Goal: Task Accomplishment & Management: Manage account settings

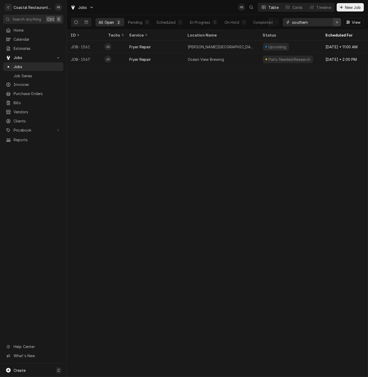
click at [336, 23] on icon "Erase input" at bounding box center [337, 22] width 3 height 4
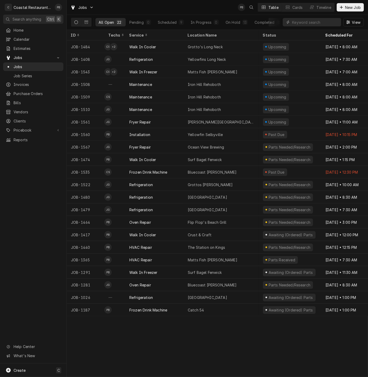
click at [78, 22] on icon "Dynamic Content Wrapper" at bounding box center [76, 22] width 4 height 4
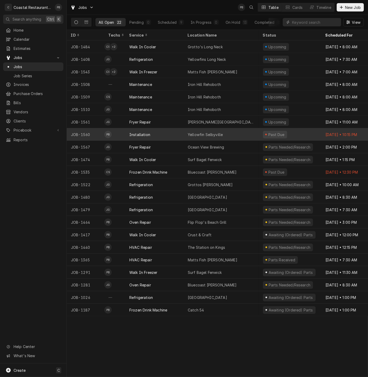
click at [147, 134] on div "Installation" at bounding box center [139, 134] width 21 height 5
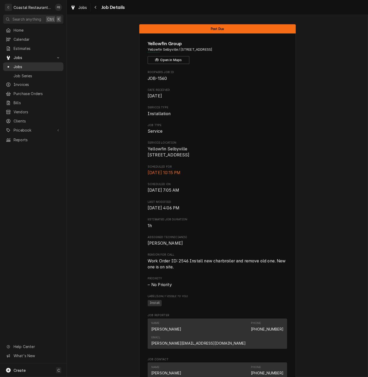
click at [30, 65] on span "Jobs" at bounding box center [37, 66] width 47 height 5
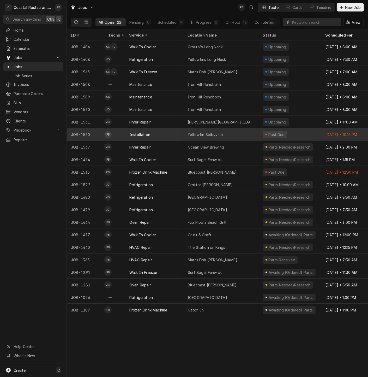
click at [226, 132] on div "Yellowfin Selbyville" at bounding box center [221, 134] width 75 height 13
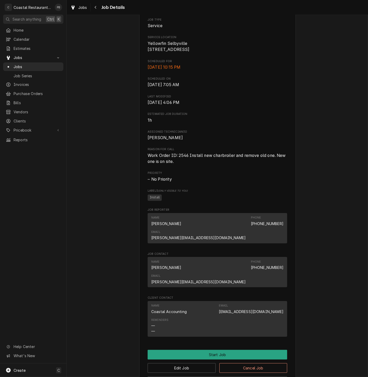
scroll to position [180, 0]
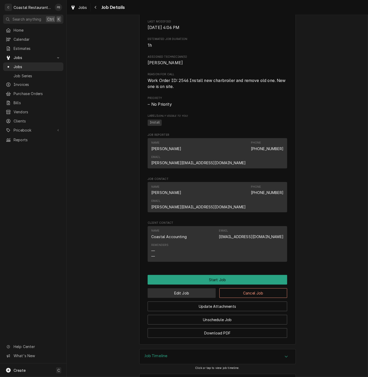
click at [173, 288] on button "Edit Job" at bounding box center [182, 293] width 68 height 10
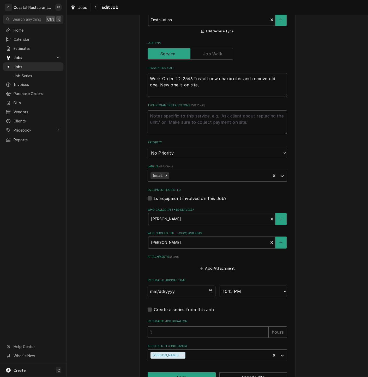
scroll to position [170, 0]
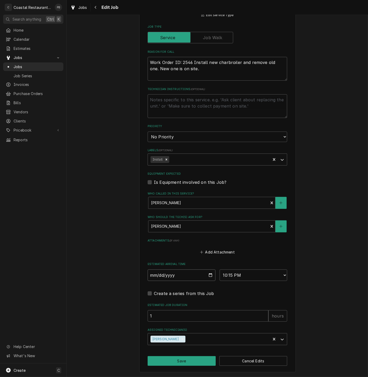
click at [174, 275] on input "[DATE]" at bounding box center [182, 274] width 68 height 11
click at [209, 274] on input "2025-08-20" at bounding box center [182, 274] width 68 height 11
type textarea "x"
type input "2025-08-22"
type textarea "x"
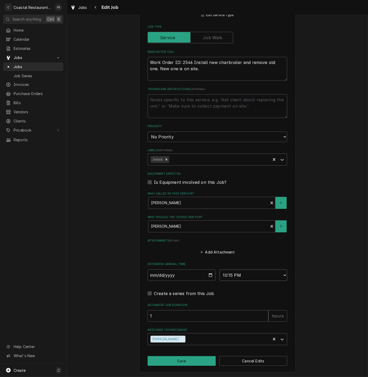
click at [264, 276] on select "AM / PM 6:00 AM 6:15 AM 6:30 AM 6:45 AM 7:00 AM 7:15 AM 7:30 AM 7:45 AM 8:00 AM…" at bounding box center [254, 274] width 68 height 11
select select "20:00:00"
click at [220, 269] on select "AM / PM 6:00 AM 6:15 AM 6:30 AM 6:45 AM 7:00 AM 7:15 AM 7:30 AM 7:45 AM 8:00 AM…" at bounding box center [254, 274] width 68 height 11
type textarea "x"
click at [257, 276] on select "AM / PM 6:00 AM 6:15 AM 6:30 AM 6:45 AM 7:00 AM 7:15 AM 7:30 AM 7:45 AM 8:00 AM…" at bounding box center [254, 274] width 68 height 11
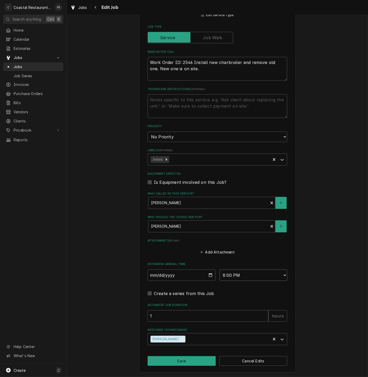
select select "08:00:00"
click at [220, 269] on select "AM / PM 6:00 AM 6:15 AM 6:30 AM 6:45 AM 7:00 AM 7:15 AM 7:30 AM 7:45 AM 8:00 AM…" at bounding box center [254, 274] width 68 height 11
click at [176, 360] on button "Save" at bounding box center [182, 361] width 68 height 10
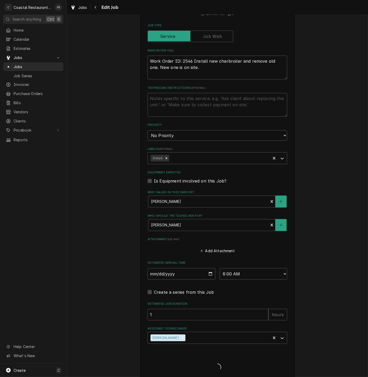
type textarea "x"
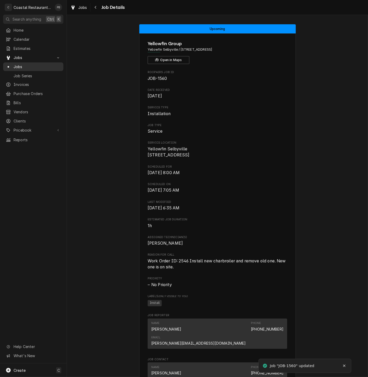
click at [22, 65] on span "Jobs" at bounding box center [37, 66] width 47 height 5
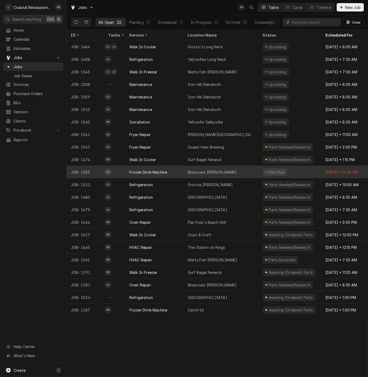
click at [226, 172] on div "Bluecoast [PERSON_NAME]" at bounding box center [221, 172] width 75 height 13
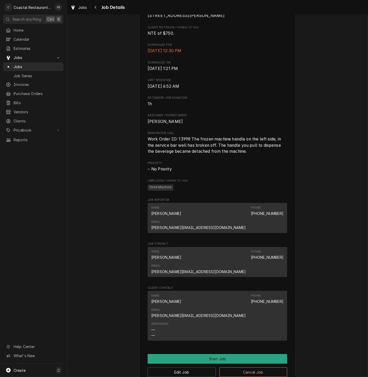
scroll to position [204, 0]
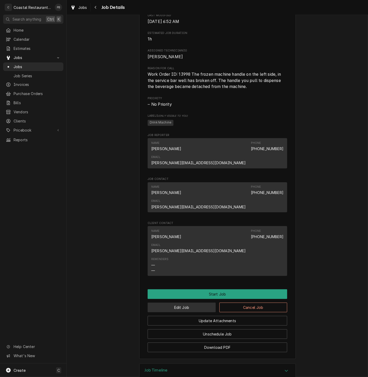
click at [188, 303] on button "Edit Job" at bounding box center [182, 308] width 68 height 10
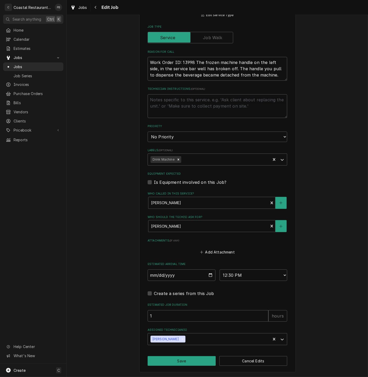
scroll to position [188, 0]
click at [208, 274] on input "2025-08-13" at bounding box center [182, 274] width 68 height 11
type textarea "x"
type input "2025-08-22"
click at [262, 275] on select "AM / PM 6:00 AM 6:15 AM 6:30 AM 6:45 AM 7:00 AM 7:15 AM 7:30 AM 7:45 AM 8:00 AM…" at bounding box center [254, 274] width 68 height 11
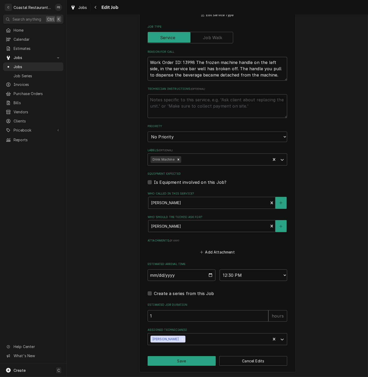
click at [185, 355] on div "Use the fields below to edit this job: Client Details Client Sodel Concepts Edi…" at bounding box center [217, 105] width 157 height 534
click at [187, 365] on div "Use the fields below to edit this job: Client Details Client Sodel Concepts Edi…" at bounding box center [217, 105] width 157 height 534
click at [188, 363] on button "Save" at bounding box center [182, 361] width 68 height 10
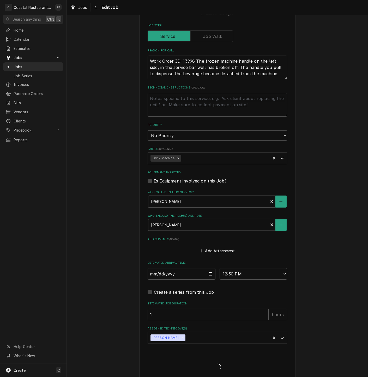
type textarea "x"
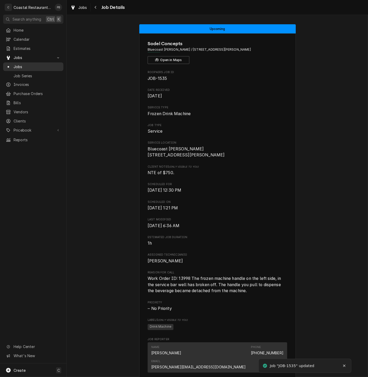
click at [19, 64] on span "Jobs" at bounding box center [37, 66] width 47 height 5
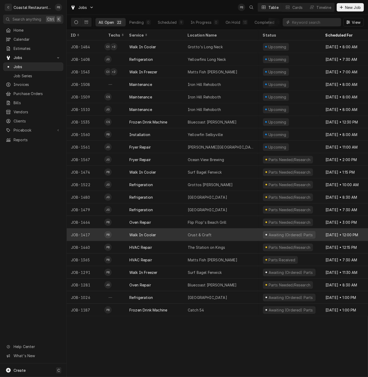
click at [193, 234] on div "Crust & Craft" at bounding box center [200, 234] width 24 height 5
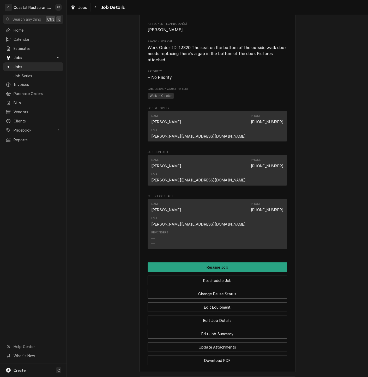
scroll to position [375, 0]
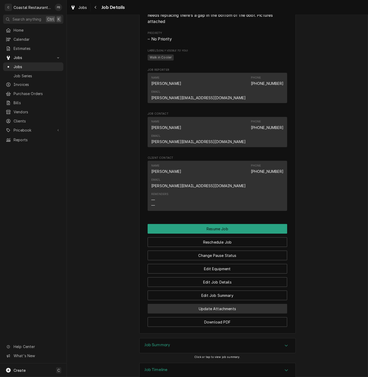
click at [266, 304] on button "Update Attachments" at bounding box center [218, 309] width 140 height 10
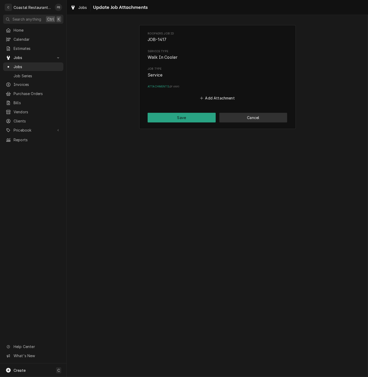
click at [262, 119] on button "Cancel" at bounding box center [254, 118] width 68 height 10
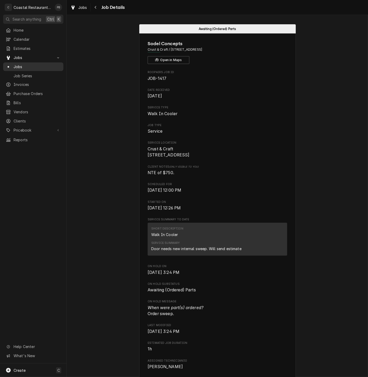
click at [21, 64] on span "Jobs" at bounding box center [37, 66] width 47 height 5
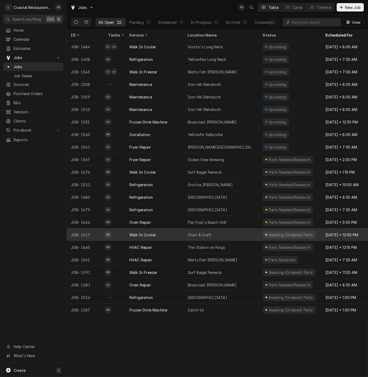
click at [153, 232] on div "Walk In Cooler" at bounding box center [142, 234] width 27 height 5
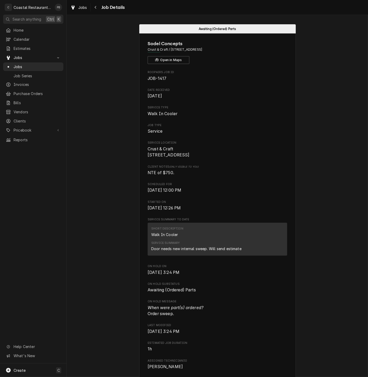
click at [285, 168] on div "Roopairs Job ID JOB-1417 Date Received Jul 17, 2025 Service Type Walk In Cooler…" at bounding box center [218, 329] width 140 height 518
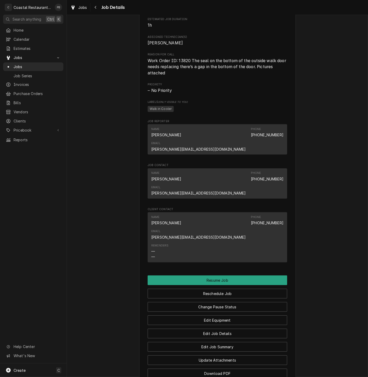
scroll to position [375, 0]
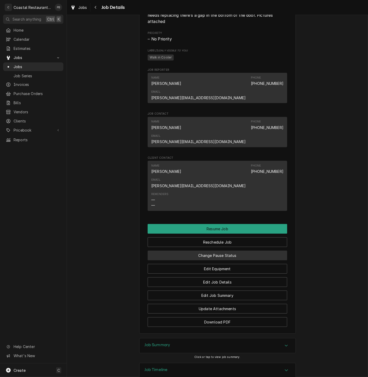
click at [238, 251] on button "Change Pause Status" at bounding box center [218, 256] width 140 height 10
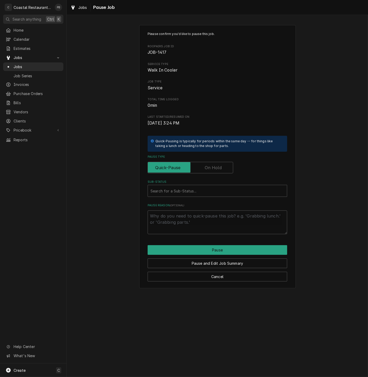
click at [213, 167] on label "Pause Type" at bounding box center [191, 167] width 86 height 11
click at [213, 167] on input "Pause Type" at bounding box center [190, 167] width 81 height 11
checkbox input "true"
click at [207, 196] on div "Search for a Sub-Status..." at bounding box center [217, 190] width 139 height 11
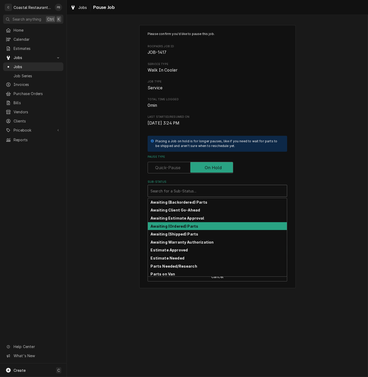
click at [198, 228] on div "Awaiting (Ordered) Parts" at bounding box center [217, 226] width 139 height 8
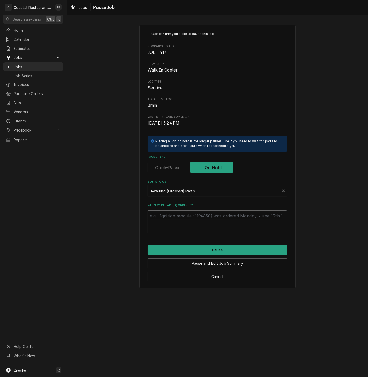
click at [199, 225] on textarea "When were part(s) ordered?" at bounding box center [218, 222] width 140 height 24
type textarea "x"
type textarea "s"
type textarea "x"
type textarea "sw"
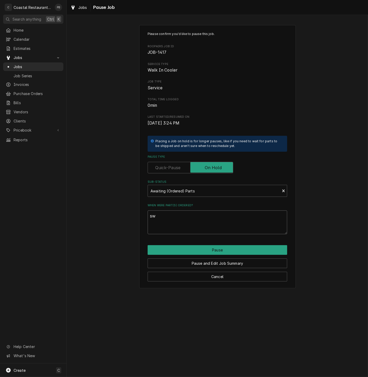
type textarea "x"
type textarea "swe"
type textarea "x"
type textarea "swee"
type textarea "x"
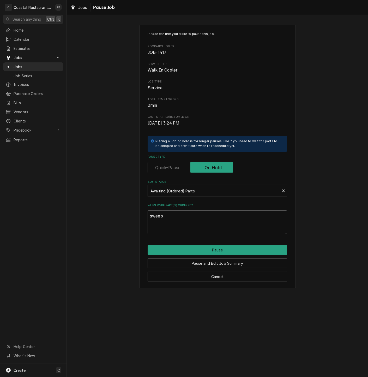
type textarea "sweep"
type textarea "x"
type textarea "sweep o"
type textarea "x"
type textarea "sweep or"
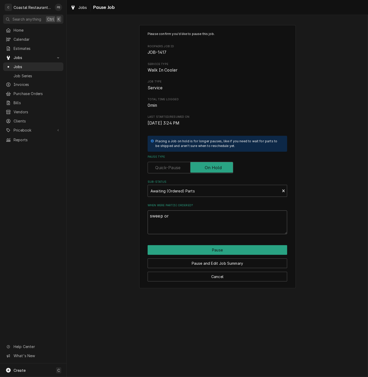
type textarea "x"
type textarea "sweep ord"
type textarea "x"
type textarea "sweep orde"
type textarea "x"
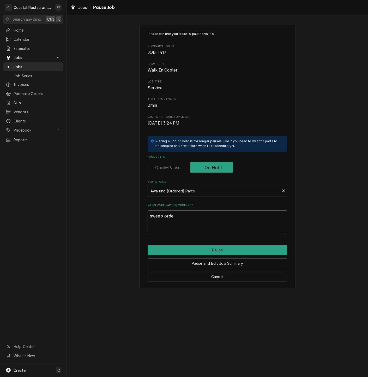
type textarea "sweep order"
type textarea "x"
type textarea "sweep ordere"
type textarea "x"
type textarea "sweep orderef"
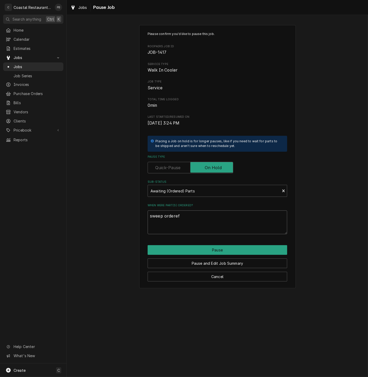
type textarea "x"
type textarea "sweep ordere"
type textarea "x"
type textarea "sweep ordered"
type textarea "x"
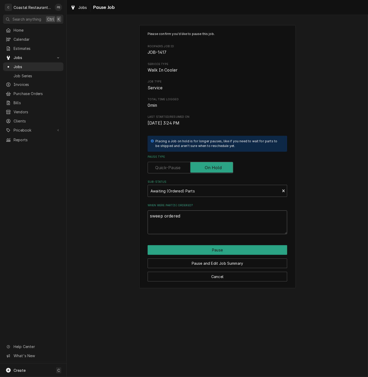
type textarea "sweep ordered"
type textarea "x"
type textarea "sweep ordered f"
type textarea "x"
type textarea "sweep ordered fr"
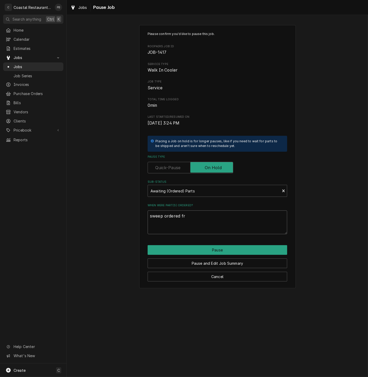
type textarea "x"
type textarea "sweep ordered fro"
type textarea "x"
type textarea "sweep ordered from"
type textarea "x"
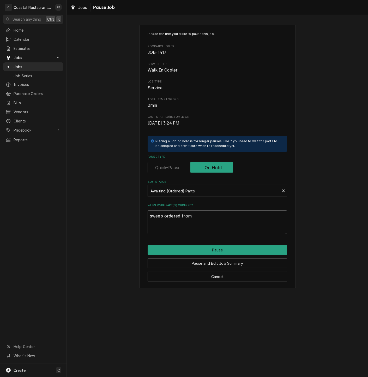
type textarea "sweep ordered from"
type textarea "x"
type textarea "sweep ordered from p"
type textarea "x"
type textarea "sweep ordered from pa"
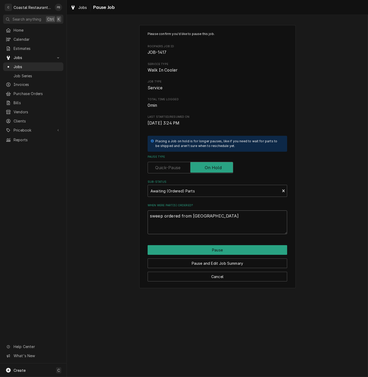
type textarea "x"
type textarea "sweep ordered from par"
type textarea "x"
type textarea "sweep ordered from part"
type textarea "x"
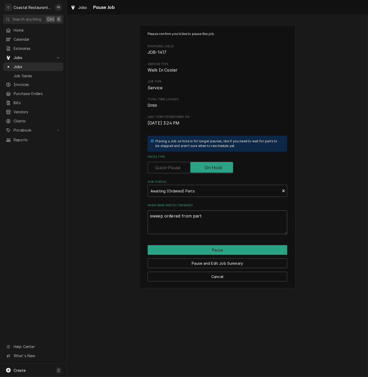
type textarea "sweep ordered from parts"
type textarea "x"
type textarea "sweep ordered from parts"
type textarea "x"
type textarea "sweep ordered from parts to"
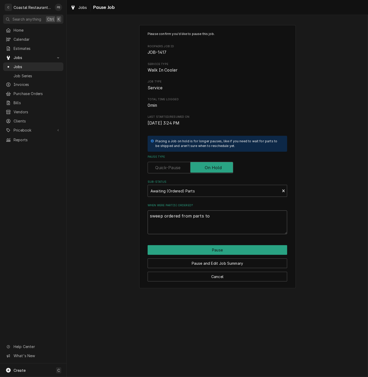
type textarea "x"
type textarea "sweep ordered from parts town"
type textarea "x"
type textarea "sweep ordered from parts town"
type textarea "x"
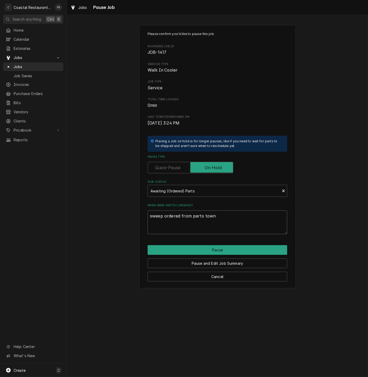
type textarea "sweep ordered from parts town 8"
type textarea "x"
type textarea "sweep ordered from parts town 8/"
type textarea "x"
type textarea "sweep ordered from parts town 8/2"
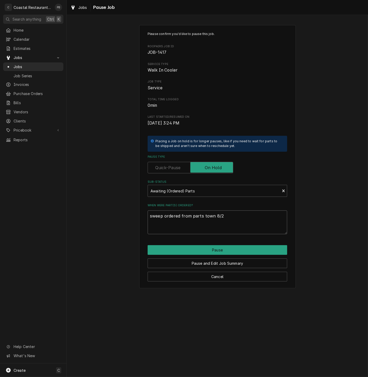
type textarea "x"
type textarea "sweep ordered from parts town 8/21"
click at [222, 247] on button "Pause" at bounding box center [218, 250] width 140 height 10
type textarea "x"
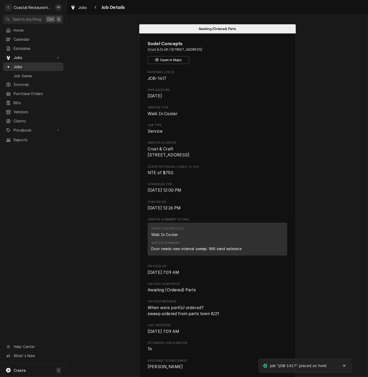
click at [22, 67] on span "Jobs" at bounding box center [37, 66] width 47 height 5
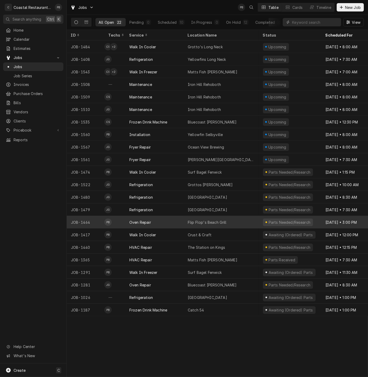
click at [202, 220] on div "Flip Flop's Beach Grill" at bounding box center [207, 222] width 39 height 5
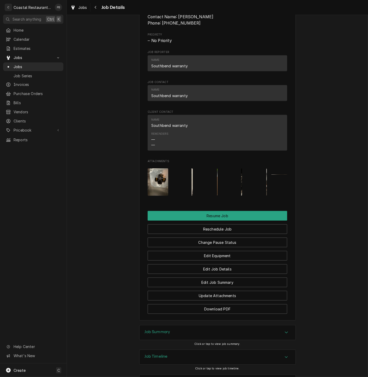
scroll to position [493, 0]
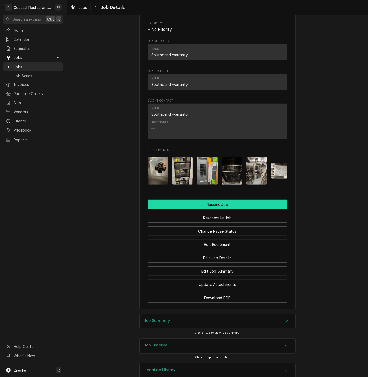
click at [228, 209] on button "Resume Job" at bounding box center [218, 205] width 140 height 10
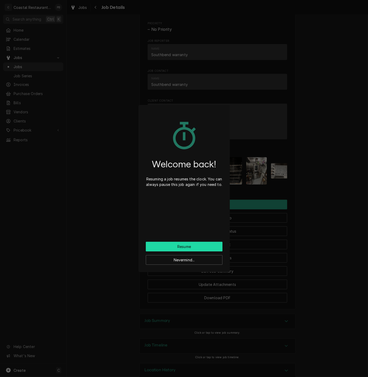
click at [193, 245] on button "Resume" at bounding box center [184, 247] width 77 height 10
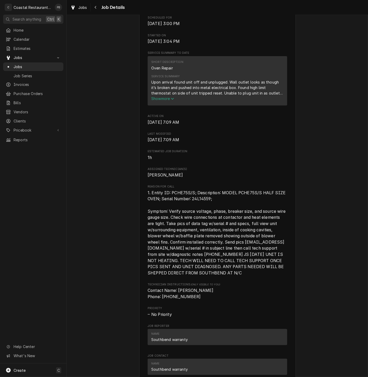
scroll to position [461, 0]
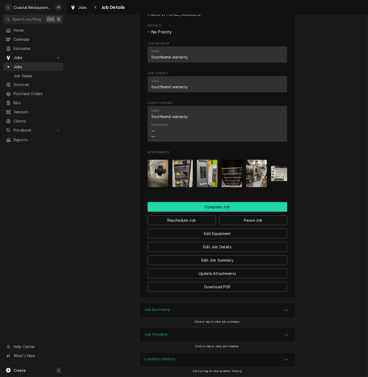
click at [217, 205] on button "Complete Job" at bounding box center [218, 207] width 140 height 10
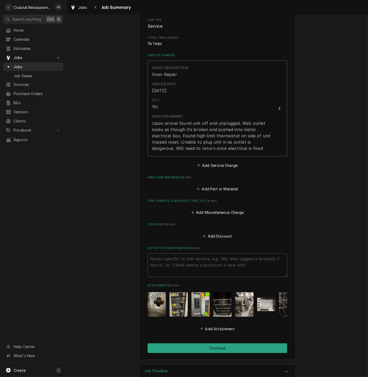
scroll to position [105, 0]
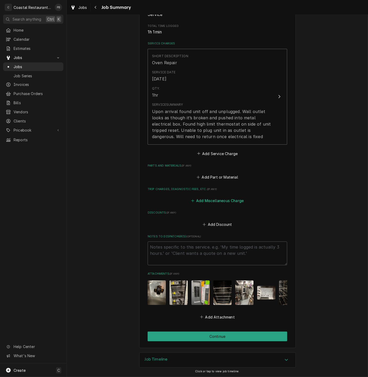
click at [219, 197] on button "Add Miscellaneous Charge" at bounding box center [217, 200] width 54 height 7
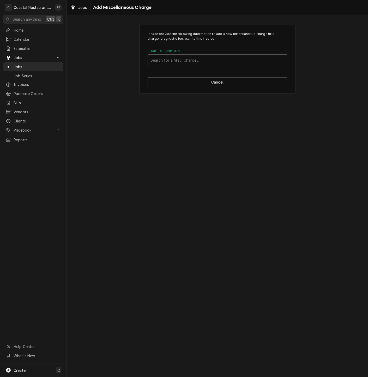
click at [187, 57] on div "Short Description" at bounding box center [218, 60] width 134 height 9
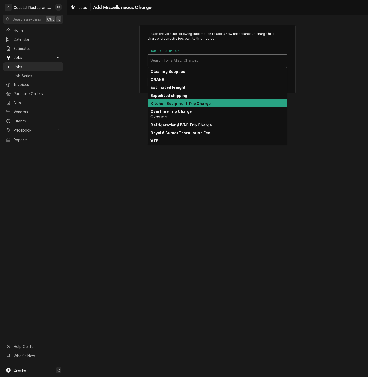
click at [191, 104] on strong "Kitchen Equipment Trip Charge" at bounding box center [181, 103] width 60 height 4
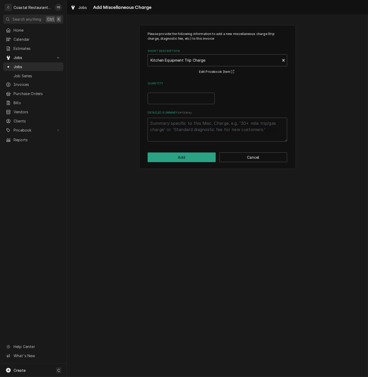
click at [182, 104] on div "Please provide the following information to add a new miscellaneous charge (tri…" at bounding box center [218, 87] width 140 height 110
click at [181, 98] on input "Quantity" at bounding box center [181, 98] width 67 height 11
type textarea "x"
type input "1"
click at [188, 159] on button "Add" at bounding box center [182, 157] width 68 height 10
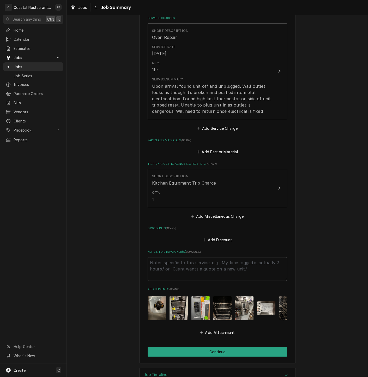
scroll to position [146, 0]
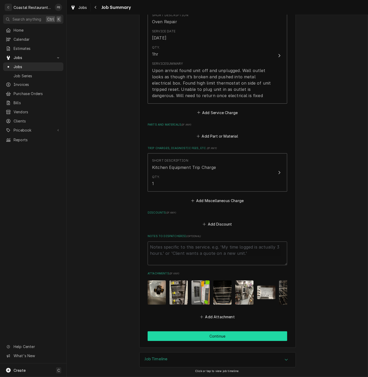
click at [224, 341] on button "Continue" at bounding box center [218, 336] width 140 height 10
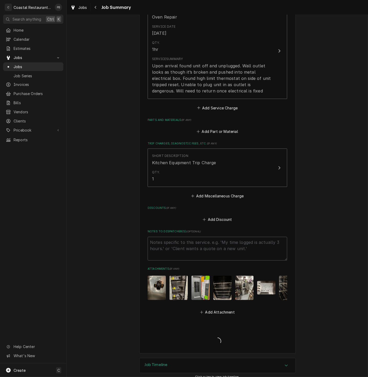
type textarea "x"
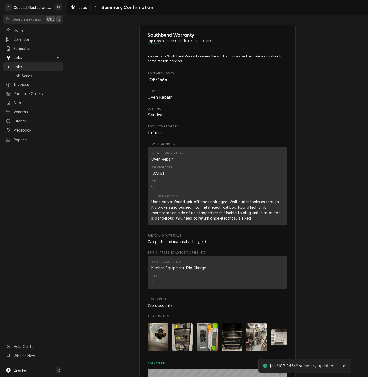
scroll to position [163, 0]
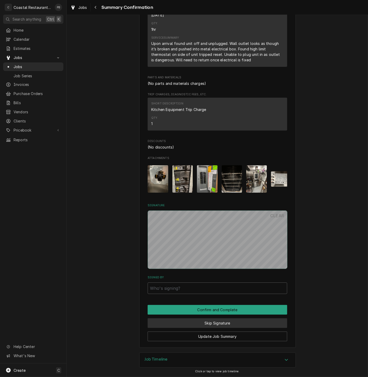
click at [219, 323] on button "Skip Signature" at bounding box center [218, 323] width 140 height 10
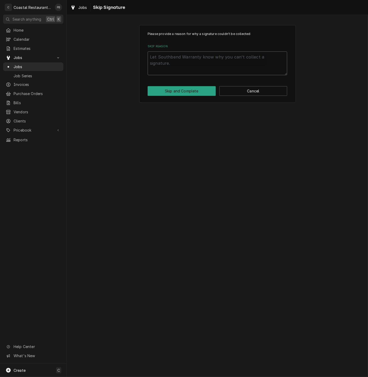
click at [206, 70] on textarea "Skip Reason" at bounding box center [218, 63] width 140 height 24
type textarea "x"
type textarea "c"
type textarea "x"
type textarea "co"
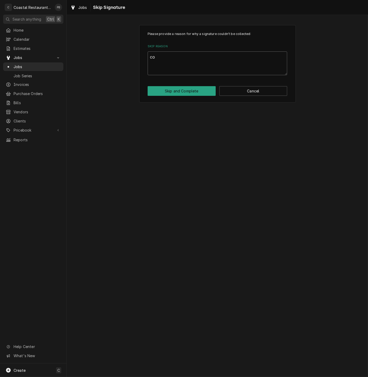
type textarea "x"
type textarea "com"
type textarea "x"
type textarea "comp"
type textarea "x"
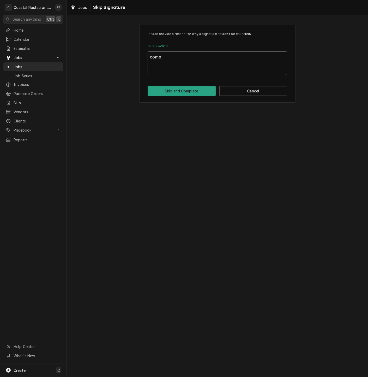
type textarea "compl"
type textarea "x"
type textarea "comple"
type textarea "x"
type textarea "complet"
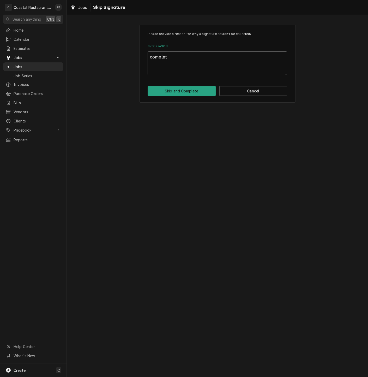
type textarea "x"
type textarea "complete"
type textarea "x"
type textarea "completed"
type textarea "x"
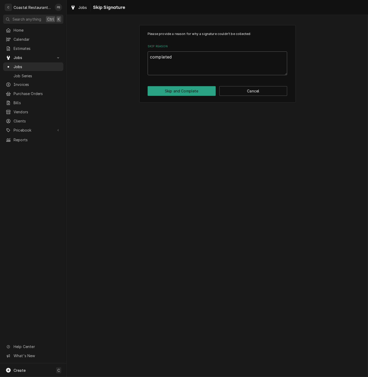
type textarea "completed"
type textarea "x"
type textarea "completed o"
type textarea "x"
type textarea "completed of"
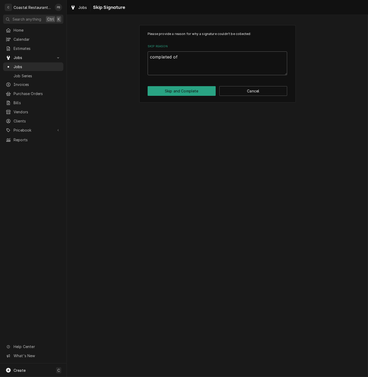
type textarea "x"
type textarea "completed offs"
type textarea "x"
type textarea "completed offsi"
type textarea "x"
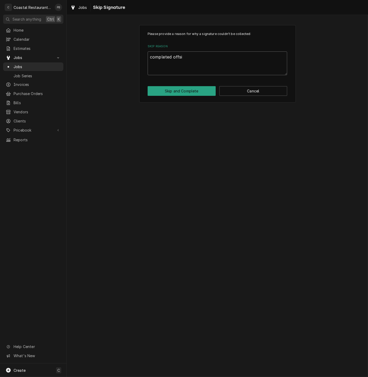
type textarea "completed offsit"
type textarea "x"
type textarea "completed offsite"
click at [189, 90] on button "Skip and Complete" at bounding box center [182, 91] width 68 height 10
type textarea "x"
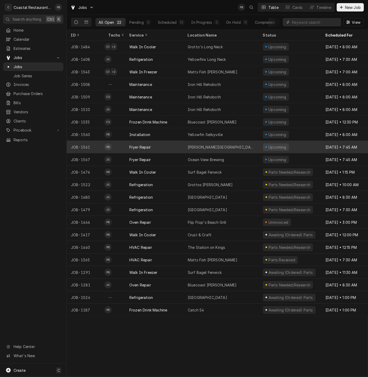
click at [183, 143] on div "Fryer Repair" at bounding box center [154, 147] width 58 height 13
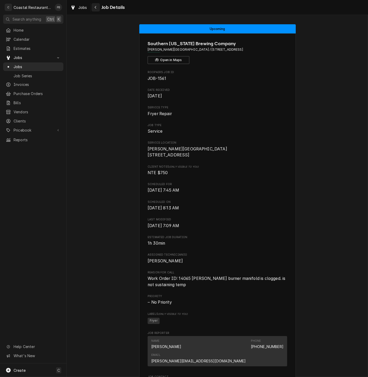
click at [97, 8] on div "Navigate back" at bounding box center [95, 7] width 5 height 5
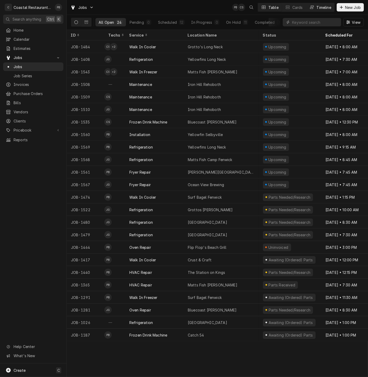
click at [321, 8] on div "Timeline" at bounding box center [324, 7] width 15 height 5
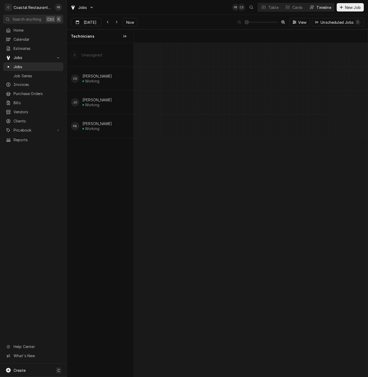
scroll to position [0, 4645]
click at [122, 23] on div "Aug 20 Aug 20 Now" at bounding box center [104, 22] width 67 height 8
click at [134, 18] on button "Now" at bounding box center [130, 22] width 15 height 8
type input "[DATE]"
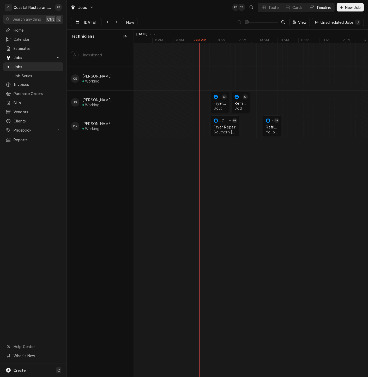
scroll to position [0, 0]
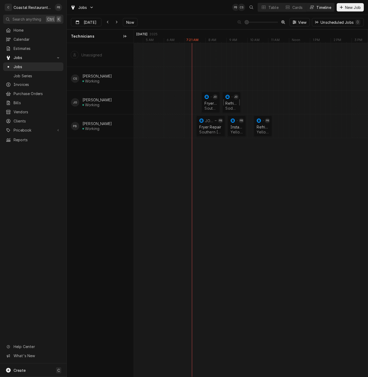
click at [229, 101] on div "Refrigeration" at bounding box center [232, 103] width 12 height 4
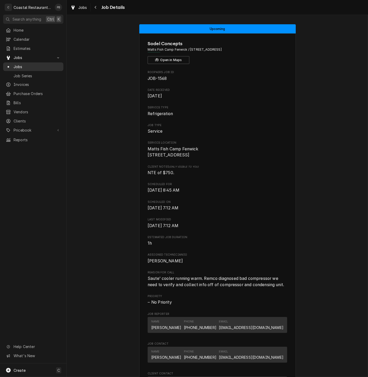
click at [21, 64] on span "Jobs" at bounding box center [37, 66] width 47 height 5
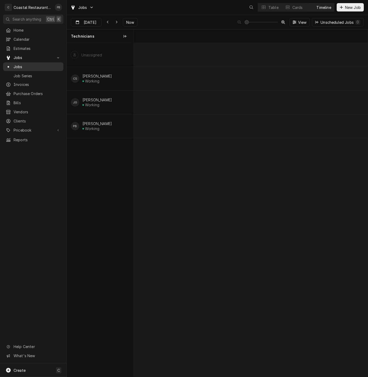
scroll to position [0, 4643]
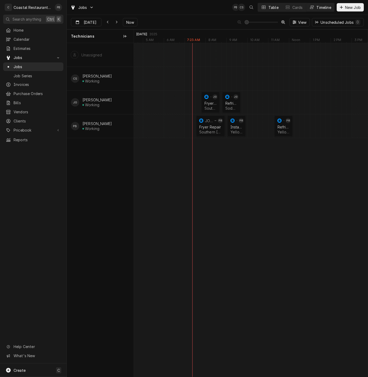
click at [271, 9] on div "Table" at bounding box center [274, 7] width 10 height 5
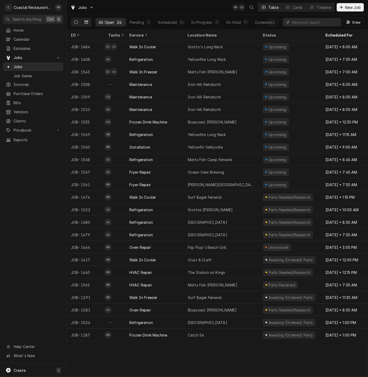
click at [89, 23] on button "Dynamic Content Wrapper" at bounding box center [86, 22] width 10 height 8
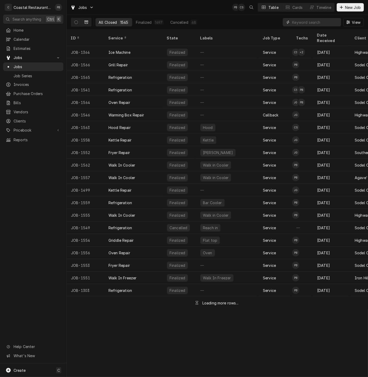
click at [317, 23] on input "Dynamic Content Wrapper" at bounding box center [315, 22] width 46 height 8
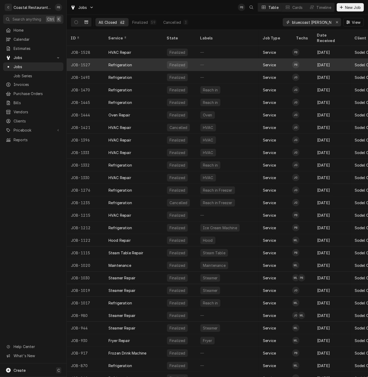
type input "bluecoast [PERSON_NAME]"
click at [140, 58] on div "Refrigeration" at bounding box center [133, 64] width 58 height 13
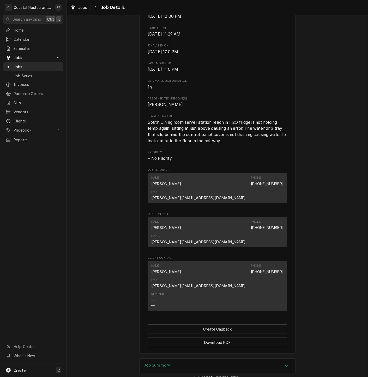
scroll to position [192, 0]
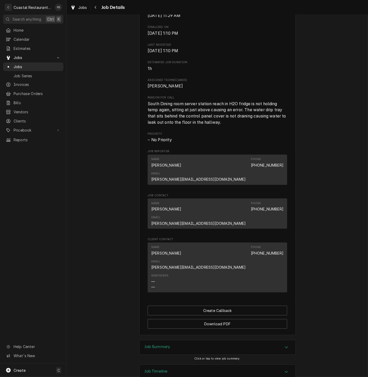
click at [274, 340] on div "Job Summary" at bounding box center [218, 347] width 156 height 15
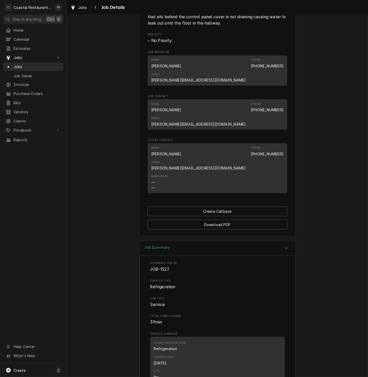
scroll to position [0, 0]
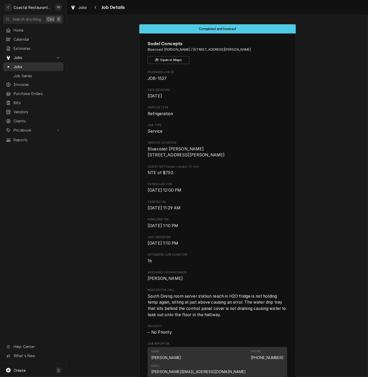
click at [22, 64] on span "Jobs" at bounding box center [37, 66] width 47 height 5
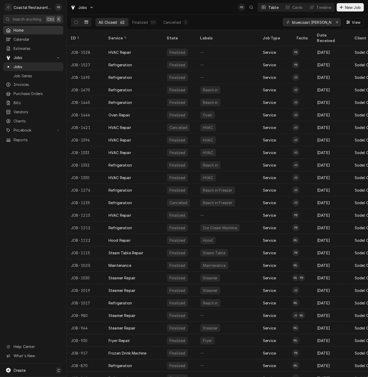
click at [16, 27] on span "Home" at bounding box center [37, 29] width 47 height 5
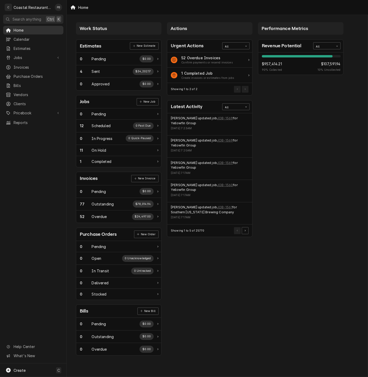
click at [21, 29] on span "Home" at bounding box center [37, 29] width 47 height 5
